Goal: Task Accomplishment & Management: Use online tool/utility

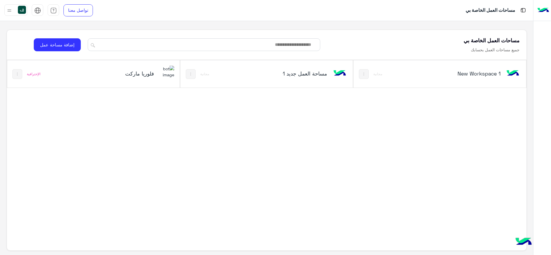
click at [129, 75] on h5 "فلوريا ماركت" at bounding box center [125, 73] width 58 height 7
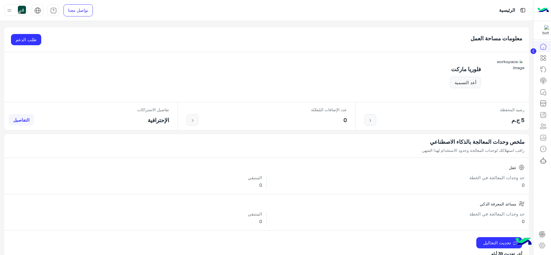
click at [440, 50] on circle at bounding box center [533, 51] width 6 height 6
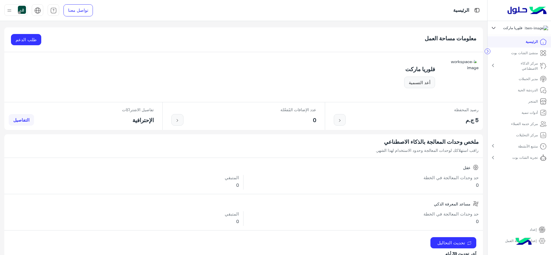
click at [440, 89] on link "الدردشة الحية" at bounding box center [532, 90] width 38 height 11
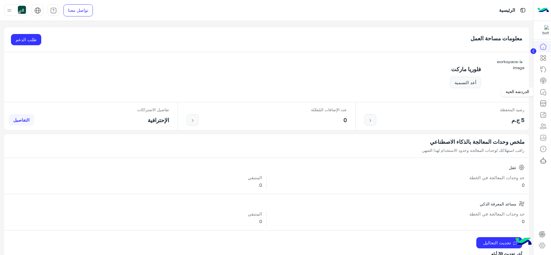
click at [440, 90] on icon at bounding box center [543, 92] width 7 height 7
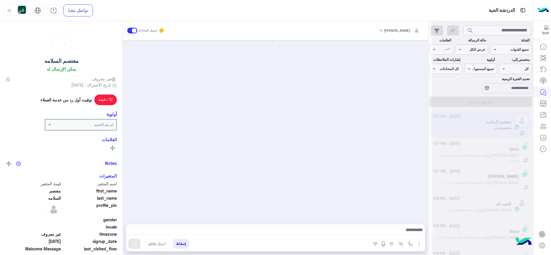
scroll to position [31, 0]
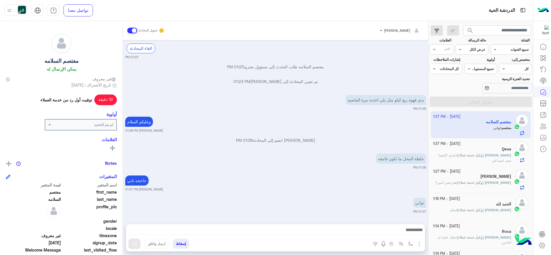
click at [100, 100] on span "12 دقيقة" at bounding box center [105, 100] width 23 height 10
drag, startPoint x: 103, startPoint y: 100, endPoint x: 117, endPoint y: 100, distance: 14.4
click at [117, 100] on div "معتصم السلامه يمكن الإرسال له غير معروف تاريخ الأشتراك : [DATE] 12 دقيقة توقيت …" at bounding box center [61, 137] width 123 height 232
drag, startPoint x: 117, startPoint y: 100, endPoint x: 77, endPoint y: 106, distance: 41.2
click at [77, 106] on div "معتصم السلامه يمكن الإرسال له غير معروف تاريخ الأشتراك : [DATE] 12 دقيقة توقيت …" at bounding box center [61, 137] width 123 height 232
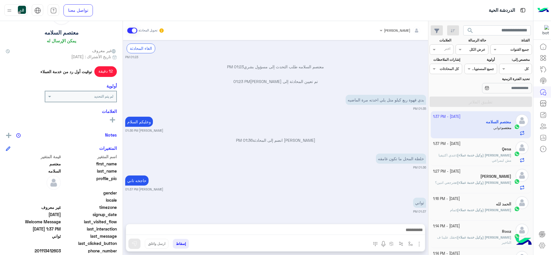
scroll to position [79, 0]
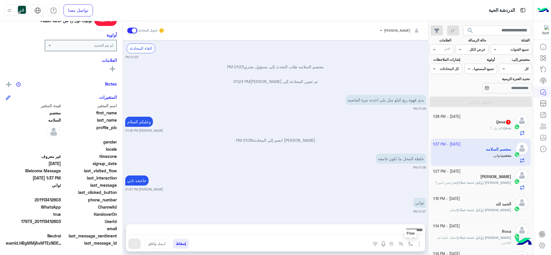
click at [409, 204] on img "button" at bounding box center [410, 244] width 5 height 5
click at [375, 204] on div at bounding box center [390, 230] width 50 height 5
click at [326, 204] on div at bounding box center [275, 231] width 299 height 14
click at [440, 183] on span "[PERSON_NAME] (وكيل خدمة عملاء)" at bounding box center [484, 183] width 54 height 4
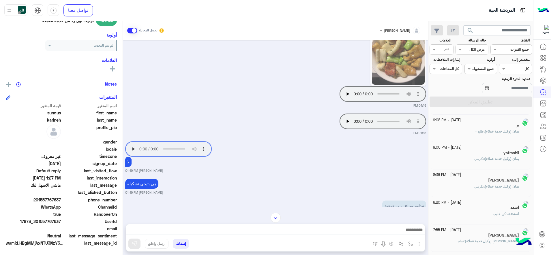
scroll to position [3, 0]
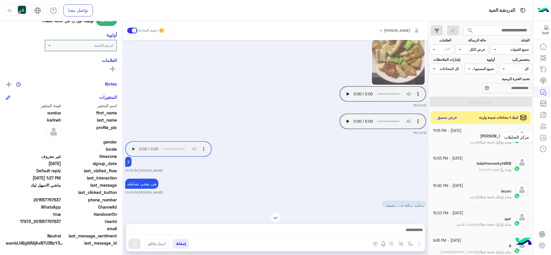
click at [440, 135] on icon at bounding box center [543, 137] width 7 height 7
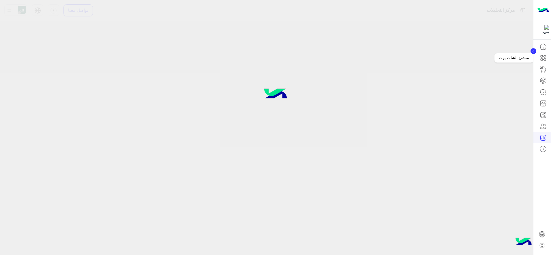
click at [440, 57] on icon at bounding box center [543, 58] width 7 height 7
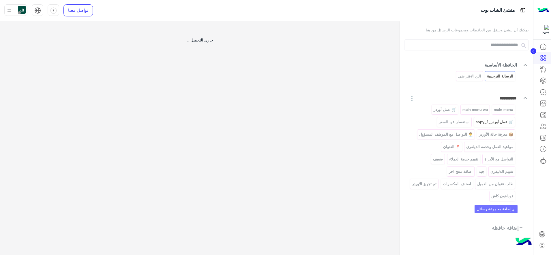
select select "*"
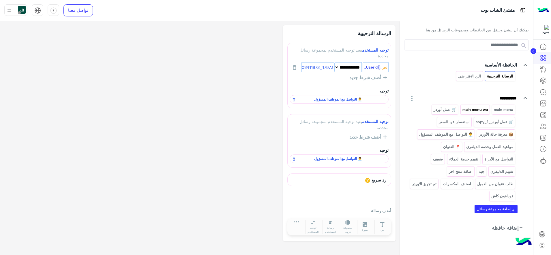
click at [440, 110] on p "main menu wa" at bounding box center [475, 109] width 26 height 7
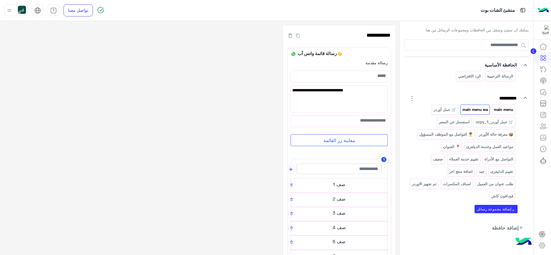
click at [440, 110] on p "main menu" at bounding box center [503, 109] width 20 height 7
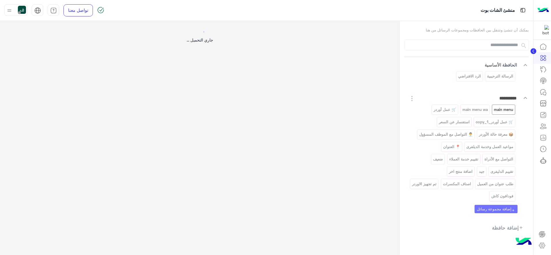
select select "*"
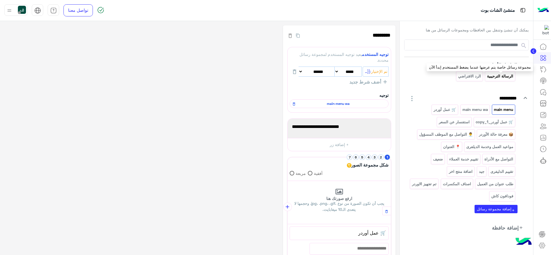
click at [440, 78] on p "الرسالة الترحيبية" at bounding box center [500, 76] width 27 height 7
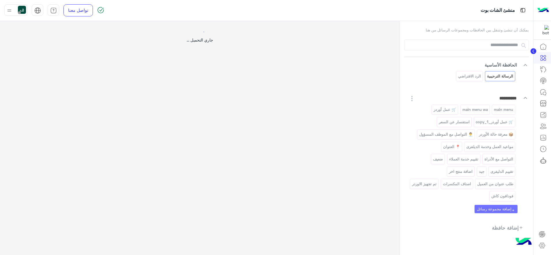
select select "*"
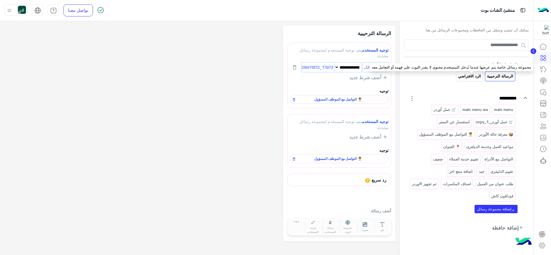
click at [440, 77] on p "الرد الافتراضي" at bounding box center [469, 76] width 24 height 7
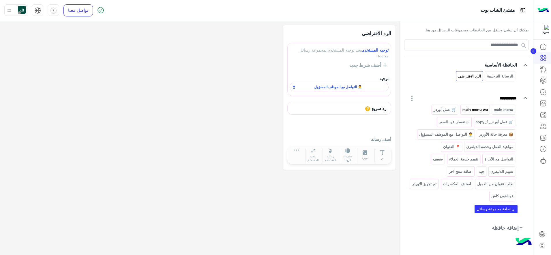
click at [440, 108] on p "main menu wa" at bounding box center [475, 109] width 26 height 7
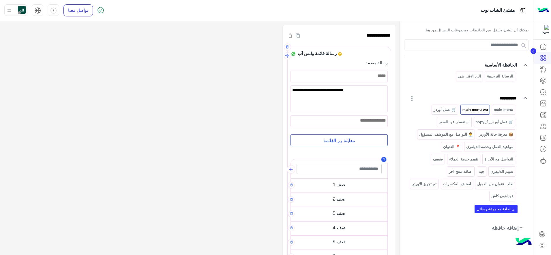
scroll to position [72, 0]
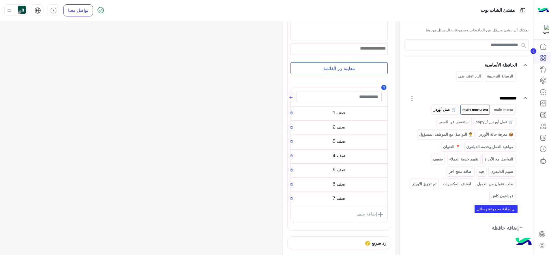
click at [440, 112] on p "🛒 عمل أوردر" at bounding box center [444, 109] width 23 height 7
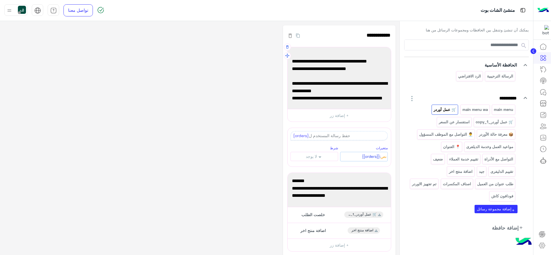
scroll to position [45, 0]
click at [440, 121] on p "🛒 عمل أوردر_copy_1" at bounding box center [494, 122] width 38 height 7
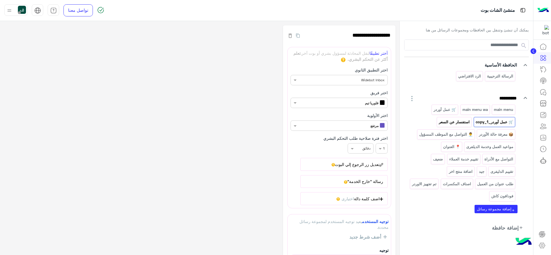
click at [440, 123] on p "استفسار عن السعر" at bounding box center [454, 122] width 32 height 7
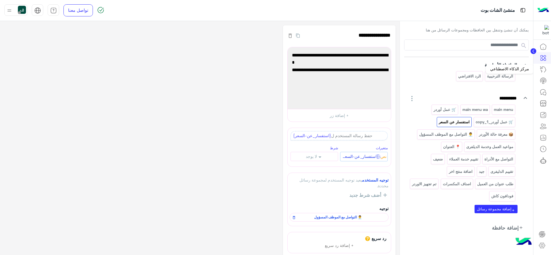
click at [440, 73] on icon at bounding box center [543, 69] width 7 height 7
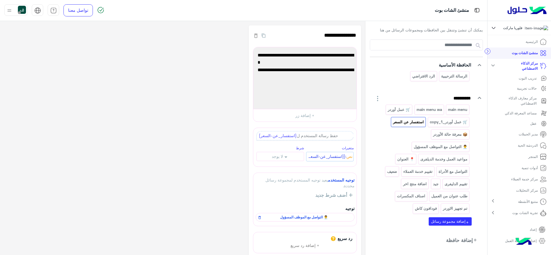
click at [440, 81] on span "تدريب البوت" at bounding box center [533, 79] width 28 height 6
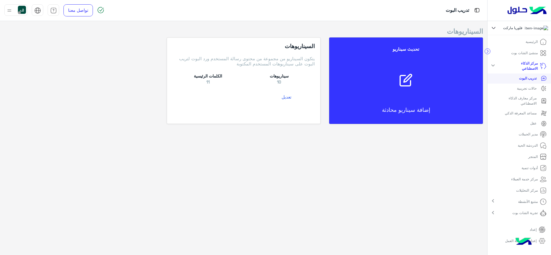
click at [290, 96] on button "تعديل" at bounding box center [286, 97] width 57 height 11
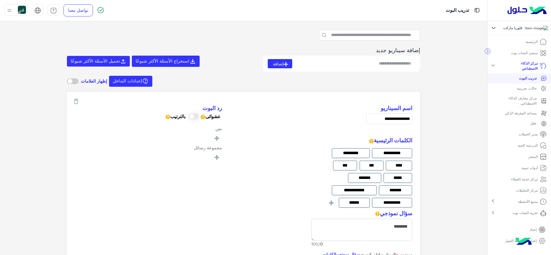
type input "**********"
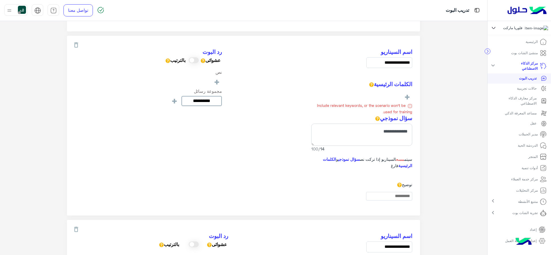
scroll to position [469, 0]
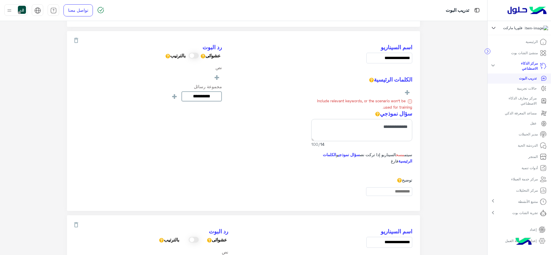
click at [440, 190] on link "مركز التحليلات" at bounding box center [532, 190] width 40 height 11
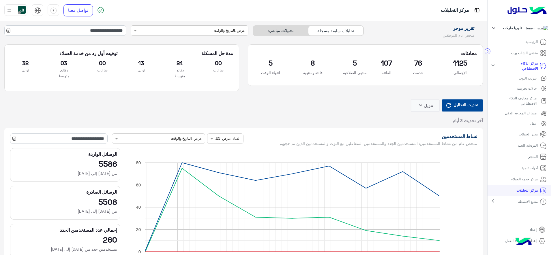
click at [440, 53] on p "منشئ الشات بوت" at bounding box center [524, 52] width 27 height 5
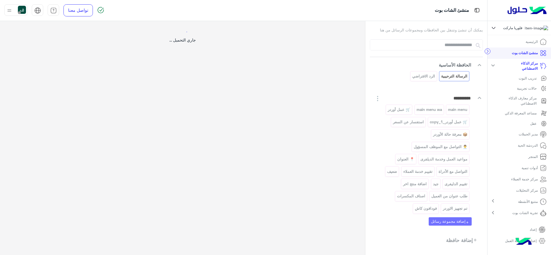
select select "*"
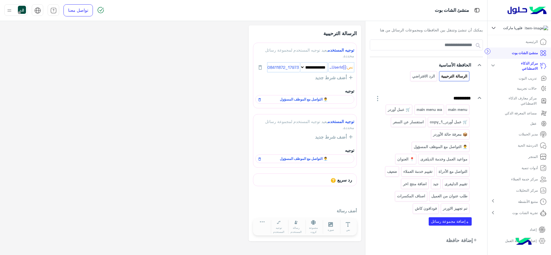
click at [440, 193] on p "مركز التحليلات" at bounding box center [527, 190] width 22 height 5
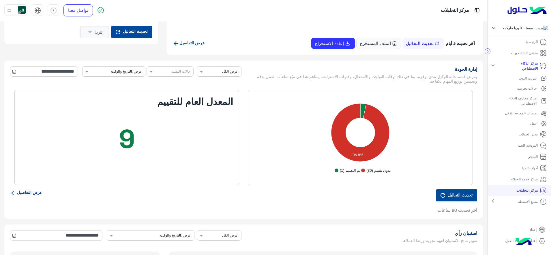
scroll to position [829, 0]
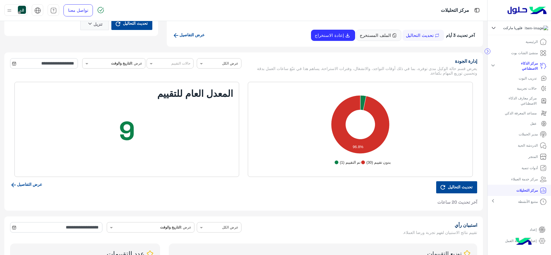
click at [32, 185] on link "عرض التفاصيل" at bounding box center [26, 184] width 32 height 5
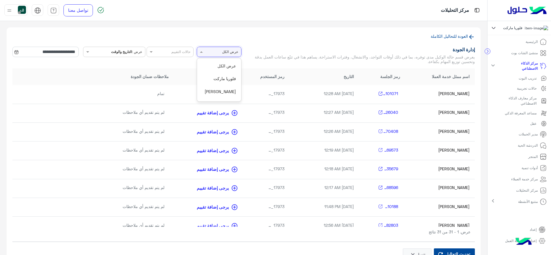
click at [203, 55] on span at bounding box center [200, 52] width 7 height 6
click at [281, 43] on div "العودة للتحاليل الكاملة" at bounding box center [243, 40] width 463 height 14
click at [440, 145] on p "الدردشة الحية" at bounding box center [528, 145] width 20 height 5
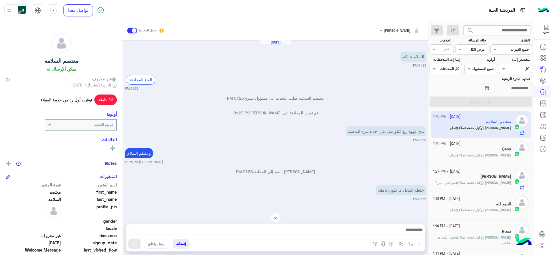
scroll to position [180, 0]
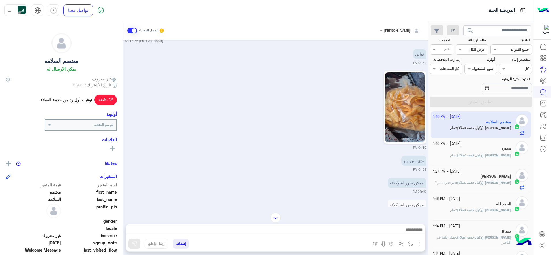
click at [440, 149] on div "Qesa" at bounding box center [472, 150] width 78 height 6
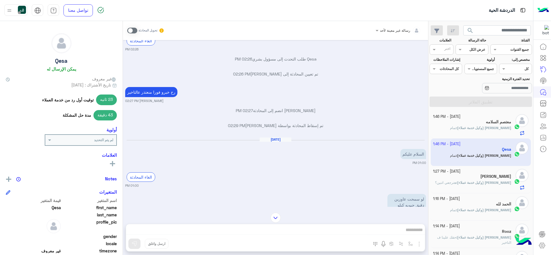
scroll to position [746, 0]
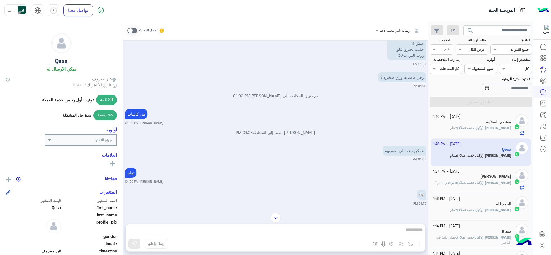
click at [421, 204] on div "رسالة غير معينة لأحد تحويل المحادثة [DATE] دجاج 01:34 PM معليش ممكن تضيف كيلو س…" at bounding box center [275, 139] width 305 height 236
click at [275, 204] on img at bounding box center [276, 218] width 10 height 10
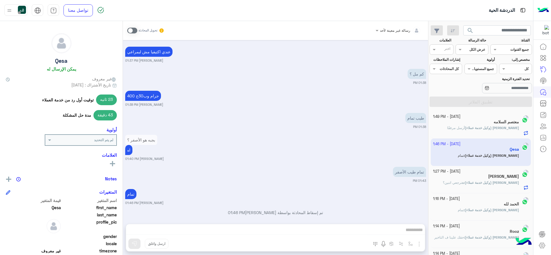
scroll to position [3, 0]
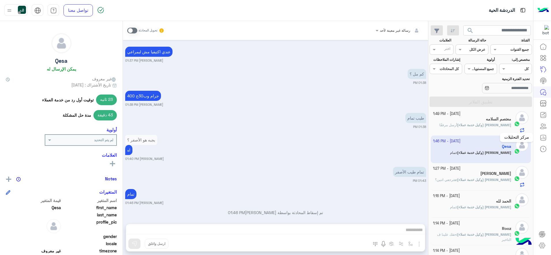
click at [440, 135] on icon at bounding box center [542, 137] width 5 height 5
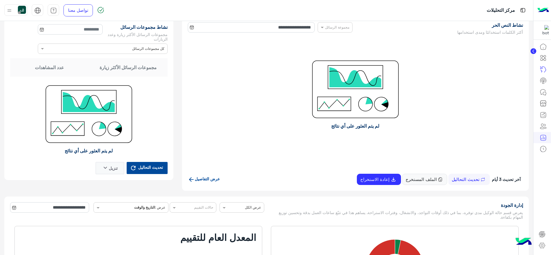
scroll to position [865, 0]
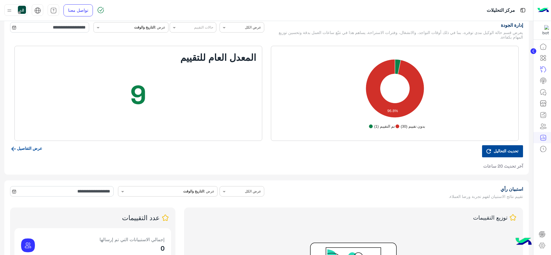
click at [42, 144] on div "**********" at bounding box center [266, 95] width 524 height 158
click at [42, 146] on link "عرض التفاصيل" at bounding box center [26, 148] width 32 height 5
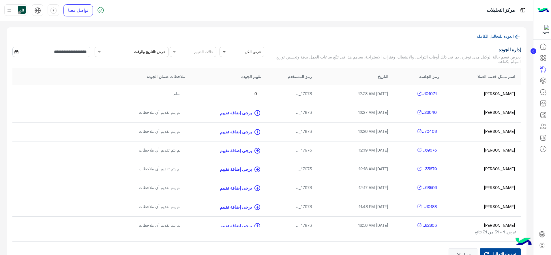
click at [222, 49] on span at bounding box center [223, 52] width 7 height 6
click at [243, 96] on div "[PERSON_NAME]" at bounding box center [242, 97] width 40 height 11
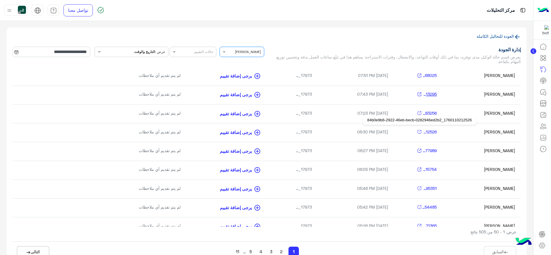
scroll to position [0, 0]
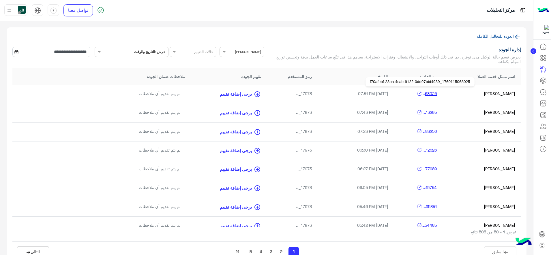
click at [430, 91] on span "1760115068025_f70afebf-23ba-4cab-9122-0dd97bbf4939" at bounding box center [430, 94] width 17 height 6
click at [236, 93] on span "يرجى إضافة تقييم" at bounding box center [235, 94] width 36 height 7
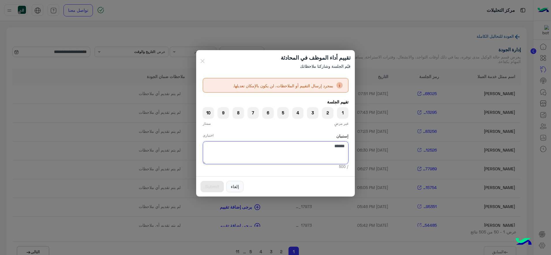
click at [311, 153] on textarea at bounding box center [276, 152] width 146 height 23
click at [235, 185] on button "إلغاء" at bounding box center [234, 187] width 17 height 12
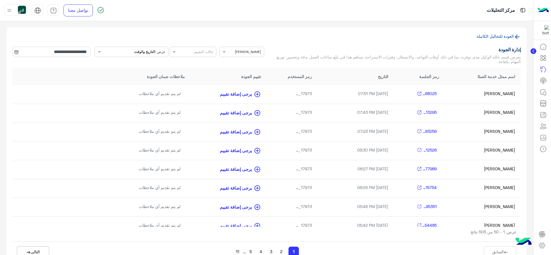
click at [440, 33] on icon at bounding box center [517, 36] width 7 height 7
click at [440, 35] on icon at bounding box center [517, 36] width 7 height 7
click at [440, 36] on icon at bounding box center [517, 37] width 5 height 5
click at [440, 35] on icon at bounding box center [517, 36] width 7 height 7
click at [440, 38] on icon at bounding box center [517, 36] width 7 height 7
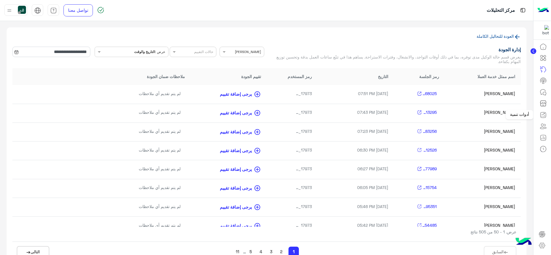
click at [440, 115] on icon at bounding box center [543, 115] width 7 height 7
click at [440, 136] on icon at bounding box center [543, 137] width 7 height 7
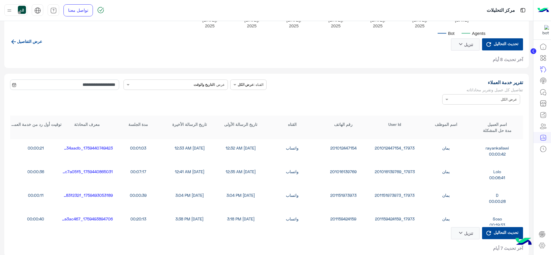
scroll to position [1550, 0]
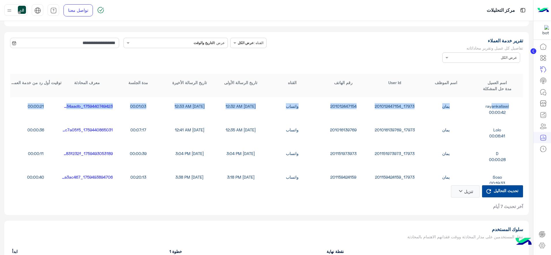
drag, startPoint x: 500, startPoint y: 110, endPoint x: 506, endPoint y: 112, distance: 7.0
click at [440, 111] on div "rayankallawi يمان 17973_201012447154 201012447154 واتساب [DATE] 12:32 AM [DATE]…" at bounding box center [266, 109] width 513 height 24
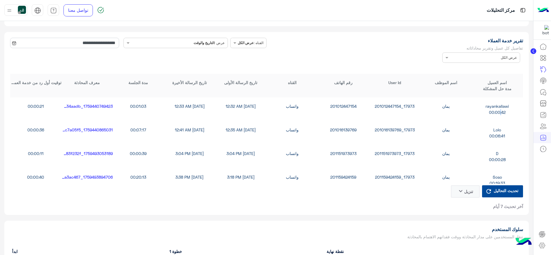
drag, startPoint x: 506, startPoint y: 112, endPoint x: 500, endPoint y: 114, distance: 6.6
click at [440, 114] on div "00:00:42" at bounding box center [497, 112] width 51 height 6
drag, startPoint x: 42, startPoint y: 104, endPoint x: 49, endPoint y: 104, distance: 7.5
click at [49, 104] on div "00:00:21" at bounding box center [35, 106] width 51 height 6
drag, startPoint x: 49, startPoint y: 104, endPoint x: 48, endPoint y: 130, distance: 26.3
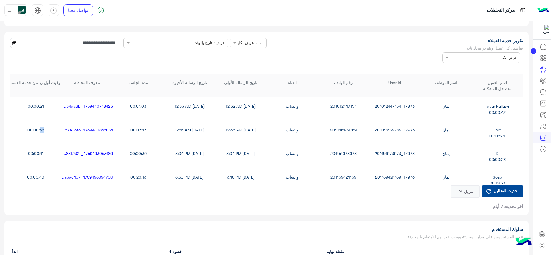
click at [48, 130] on div "00:00:36" at bounding box center [35, 130] width 51 height 6
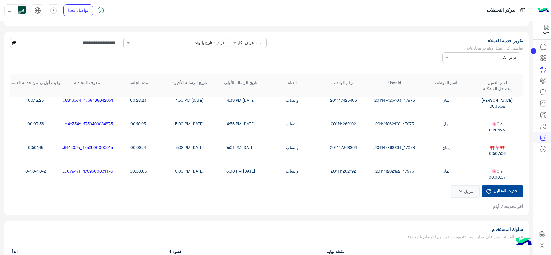
scroll to position [144, 0]
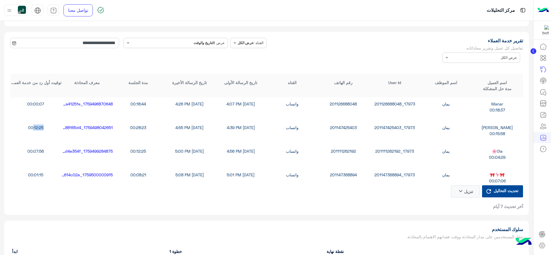
drag, startPoint x: 37, startPoint y: 126, endPoint x: 49, endPoint y: 126, distance: 12.1
click at [49, 126] on div "00:12:25" at bounding box center [35, 128] width 51 height 6
drag, startPoint x: 49, startPoint y: 126, endPoint x: 42, endPoint y: 133, distance: 10.2
click at [42, 133] on div "[PERSON_NAME] يمان 17973_201147425403 201147425403 واتساب [DATE] 4:39 PM [DATE]…" at bounding box center [266, 131] width 513 height 24
click at [44, 127] on div "00:12:25" at bounding box center [35, 128] width 51 height 6
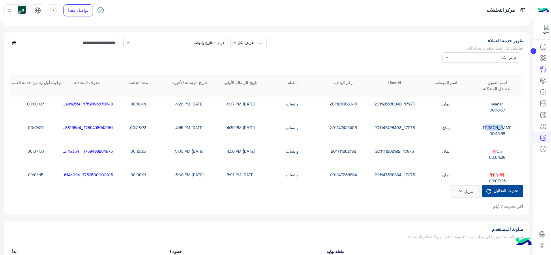
drag, startPoint x: 495, startPoint y: 130, endPoint x: 506, endPoint y: 130, distance: 11.5
click at [440, 130] on div "[PERSON_NAME]" at bounding box center [497, 128] width 51 height 6
drag, startPoint x: 506, startPoint y: 130, endPoint x: 542, endPoint y: 95, distance: 49.8
click at [440, 95] on icon at bounding box center [543, 92] width 7 height 7
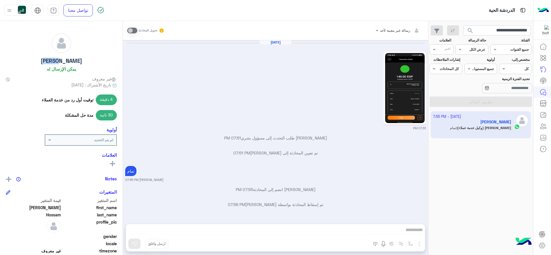
drag, startPoint x: 35, startPoint y: 59, endPoint x: 57, endPoint y: 62, distance: 22.4
click at [57, 62] on div "[PERSON_NAME] يمكن الإرسال له" at bounding box center [61, 53] width 111 height 41
drag, startPoint x: 480, startPoint y: 32, endPoint x: 552, endPoint y: 30, distance: 71.6
click at [440, 30] on html "**********" at bounding box center [275, 127] width 551 height 255
click at [440, 25] on button "search" at bounding box center [470, 31] width 14 height 12
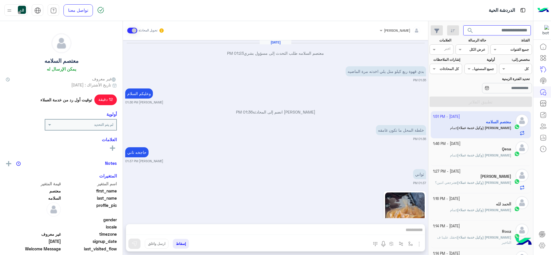
scroll to position [589, 0]
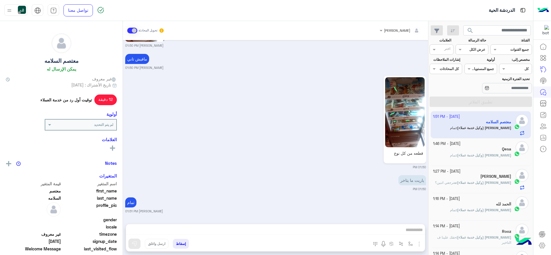
click at [440, 204] on span "[PERSON_NAME] (وكيل خدمة عملاء)" at bounding box center [484, 210] width 54 height 4
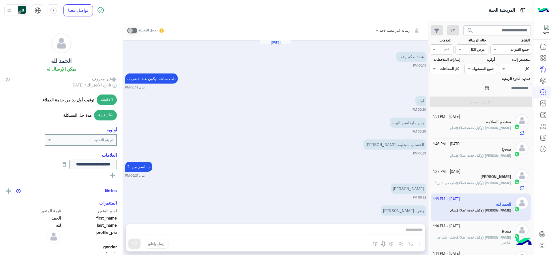
scroll to position [272, 0]
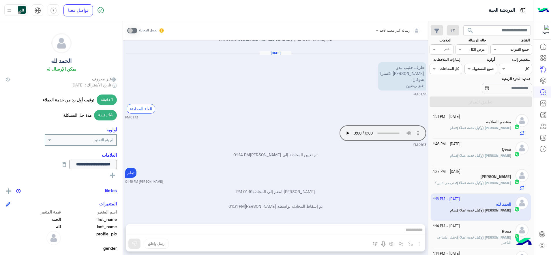
click at [112, 174] on icon at bounding box center [112, 175] width 5 height 5
click at [106, 177] on input "text" at bounding box center [103, 176] width 18 height 5
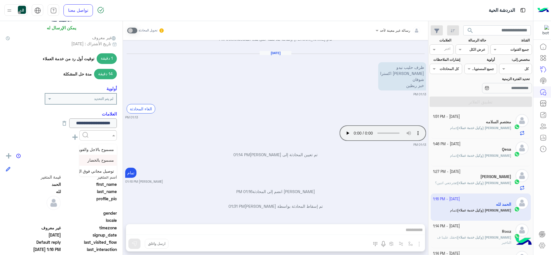
scroll to position [72, 0]
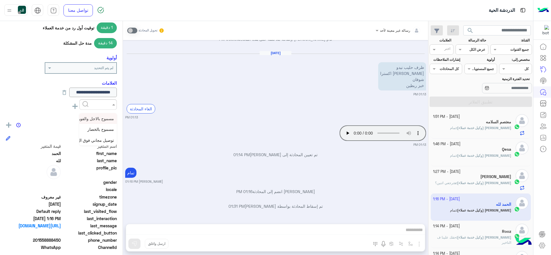
click at [115, 101] on div at bounding box center [97, 105] width 37 height 10
click at [112, 104] on span at bounding box center [112, 105] width 7 height 6
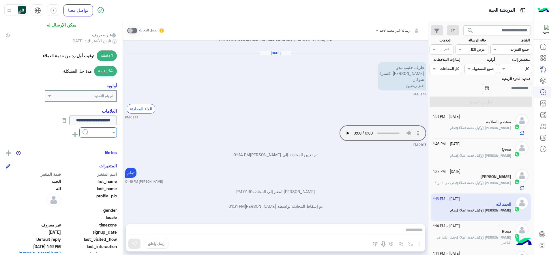
scroll to position [36, 0]
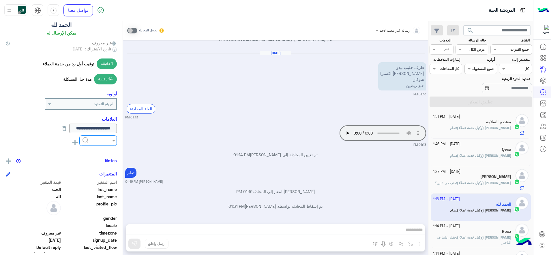
click at [65, 106] on div "لم يتم التحديد" at bounding box center [84, 104] width 64 height 5
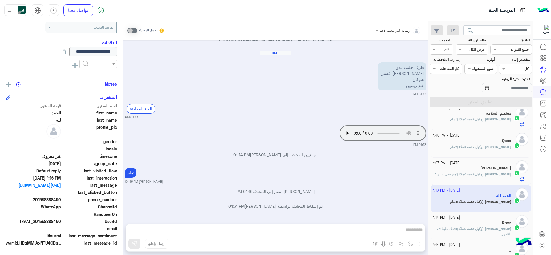
scroll to position [0, 0]
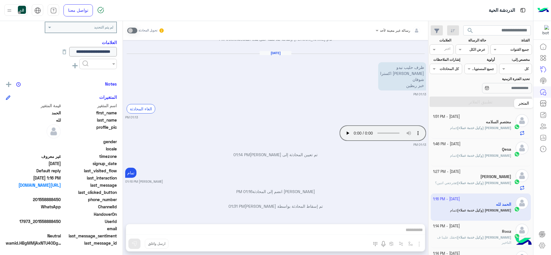
click at [440, 102] on icon at bounding box center [543, 103] width 7 height 7
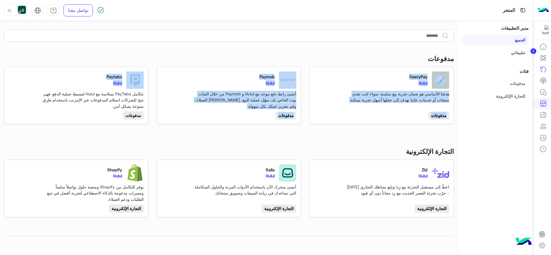
drag, startPoint x: 431, startPoint y: 70, endPoint x: 151, endPoint y: 96, distance: 281.8
click at [151, 96] on div "FawryPay Hulul هدفنا الأساسي هو ضمان تجربة بيع سلسة. سواء كنت تقدم منتجات أو خد…" at bounding box center [229, 96] width 458 height 66
drag, startPoint x: 151, startPoint y: 96, endPoint x: 77, endPoint y: 107, distance: 74.6
click at [77, 107] on div "تتكامل PayTabs بسلاسة مع Hulul لتبسيط عملية الدفع. فهي تتيح للشركات استلام المد…" at bounding box center [92, 100] width 104 height 18
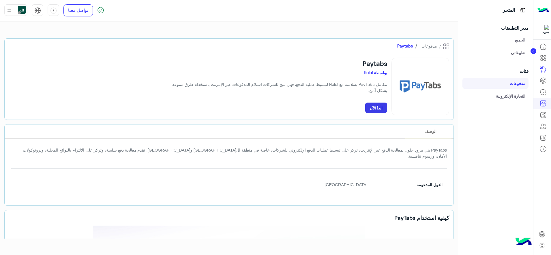
click at [440, 97] on link "التجارة الإلكترونية" at bounding box center [495, 96] width 66 height 10
